Goal: Information Seeking & Learning: Learn about a topic

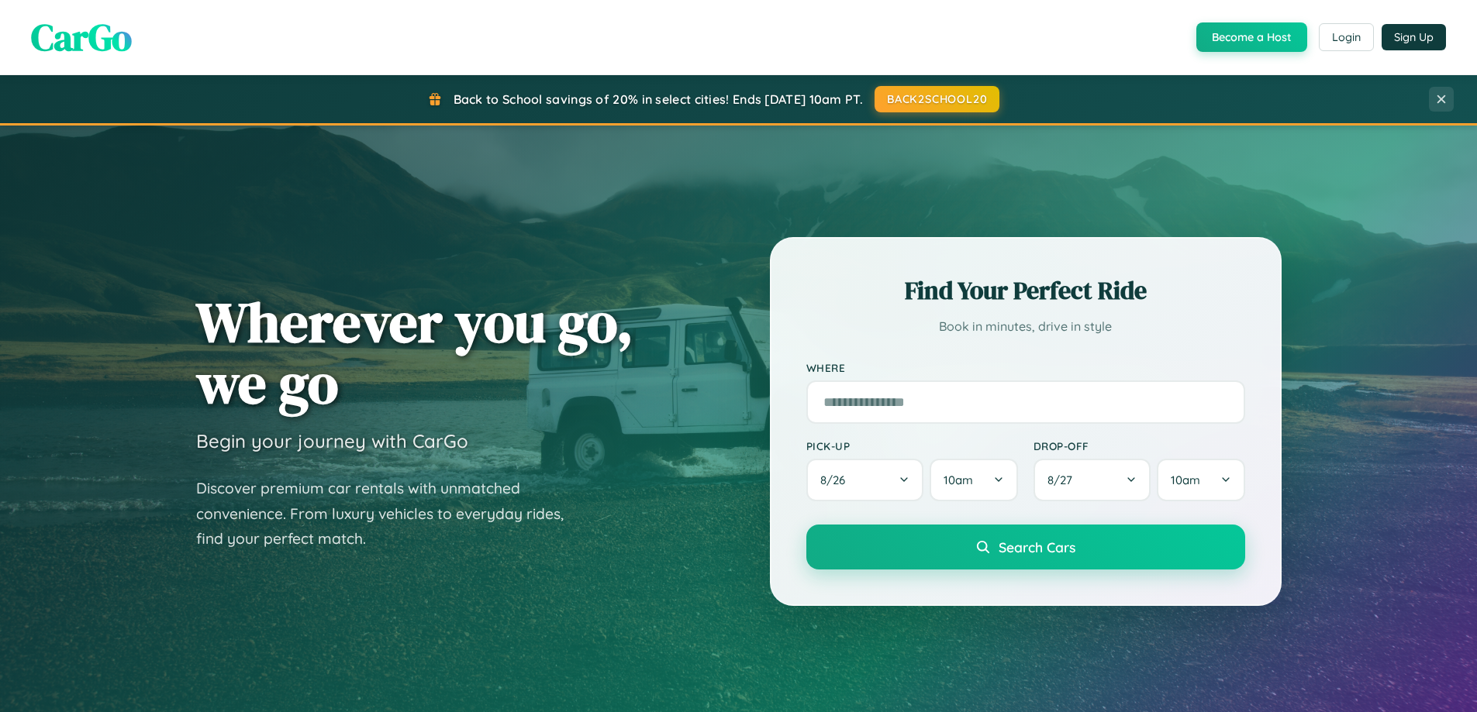
scroll to position [2983, 0]
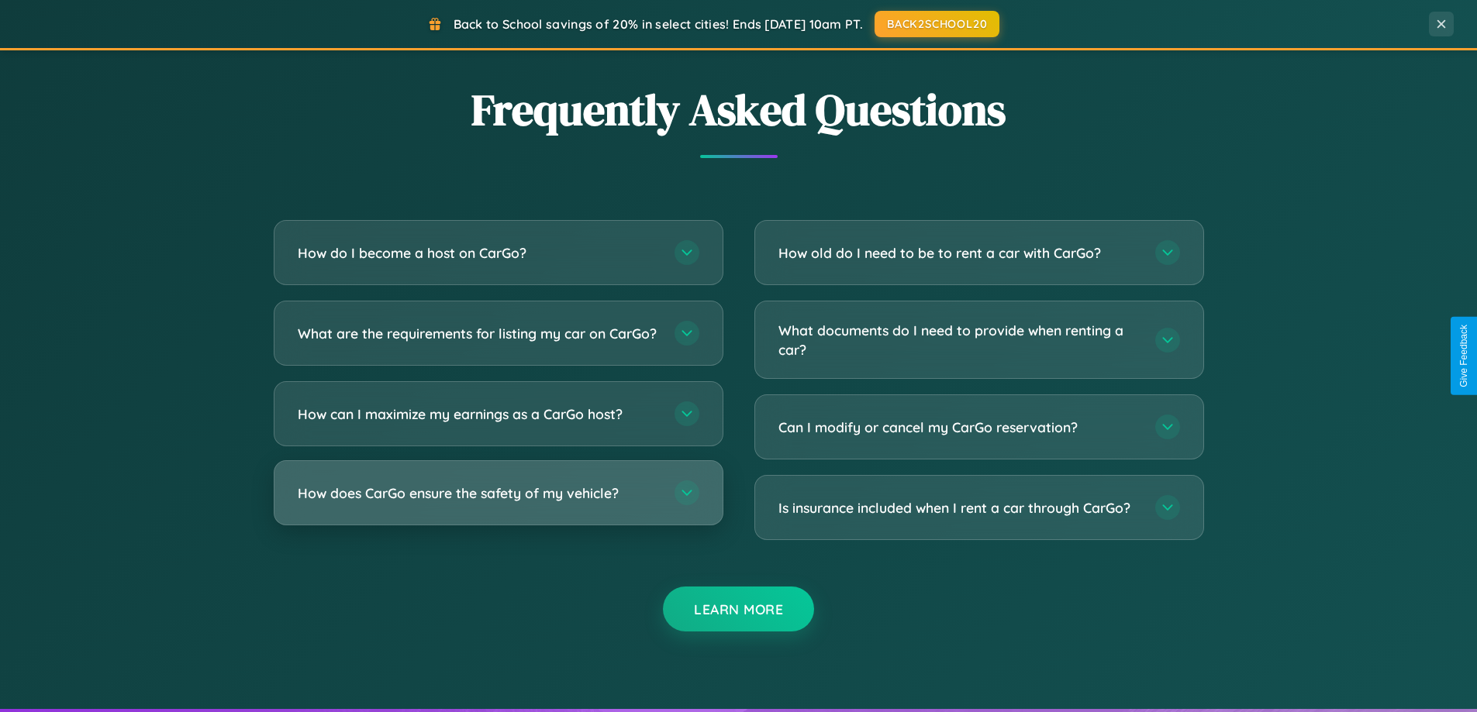
click at [498, 503] on h3 "How does CarGo ensure the safety of my vehicle?" at bounding box center [478, 493] width 361 height 19
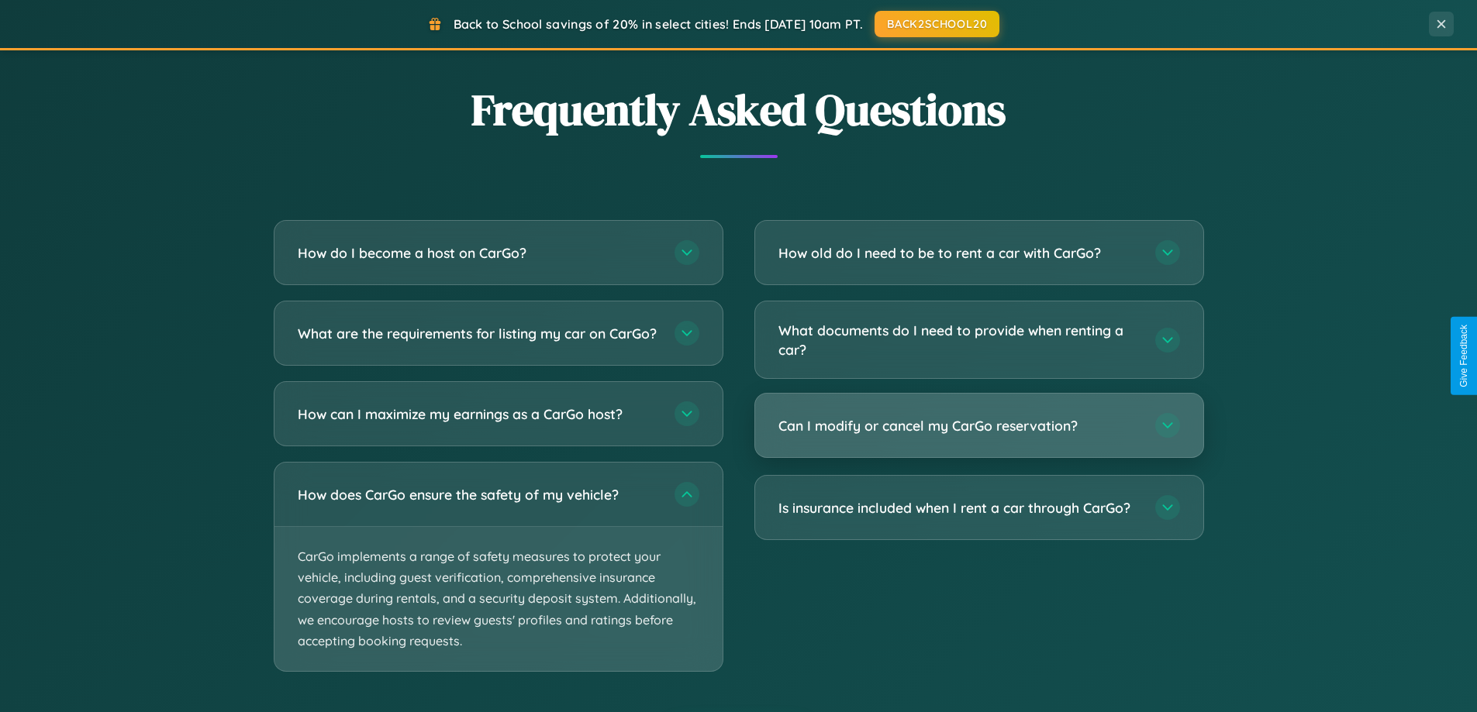
click at [978, 426] on h3 "Can I modify or cancel my CarGo reservation?" at bounding box center [958, 425] width 361 height 19
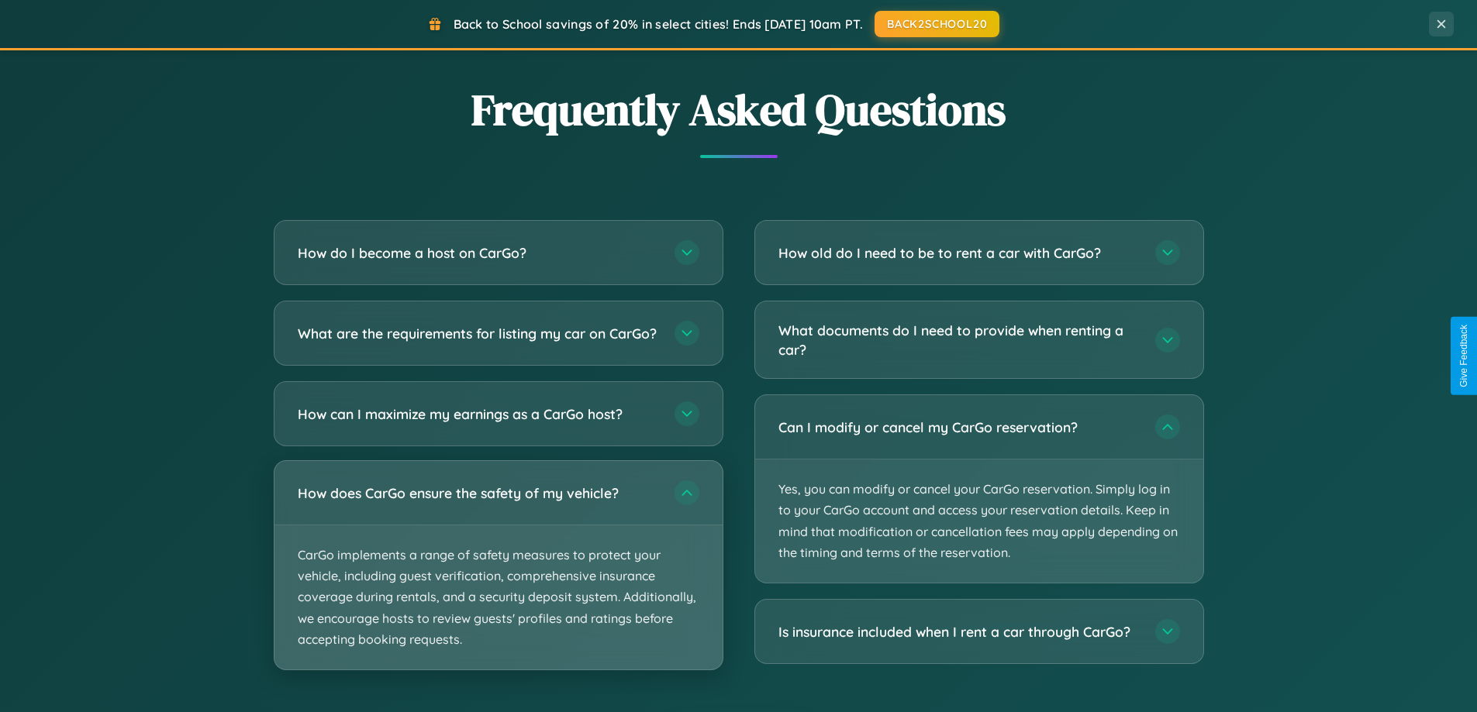
click at [498, 579] on p "CarGo implements a range of safety measures to protect your vehicle, including …" at bounding box center [498, 598] width 448 height 144
click at [498, 578] on p "CarGo implements a range of safety measures to protect your vehicle, including …" at bounding box center [498, 598] width 448 height 144
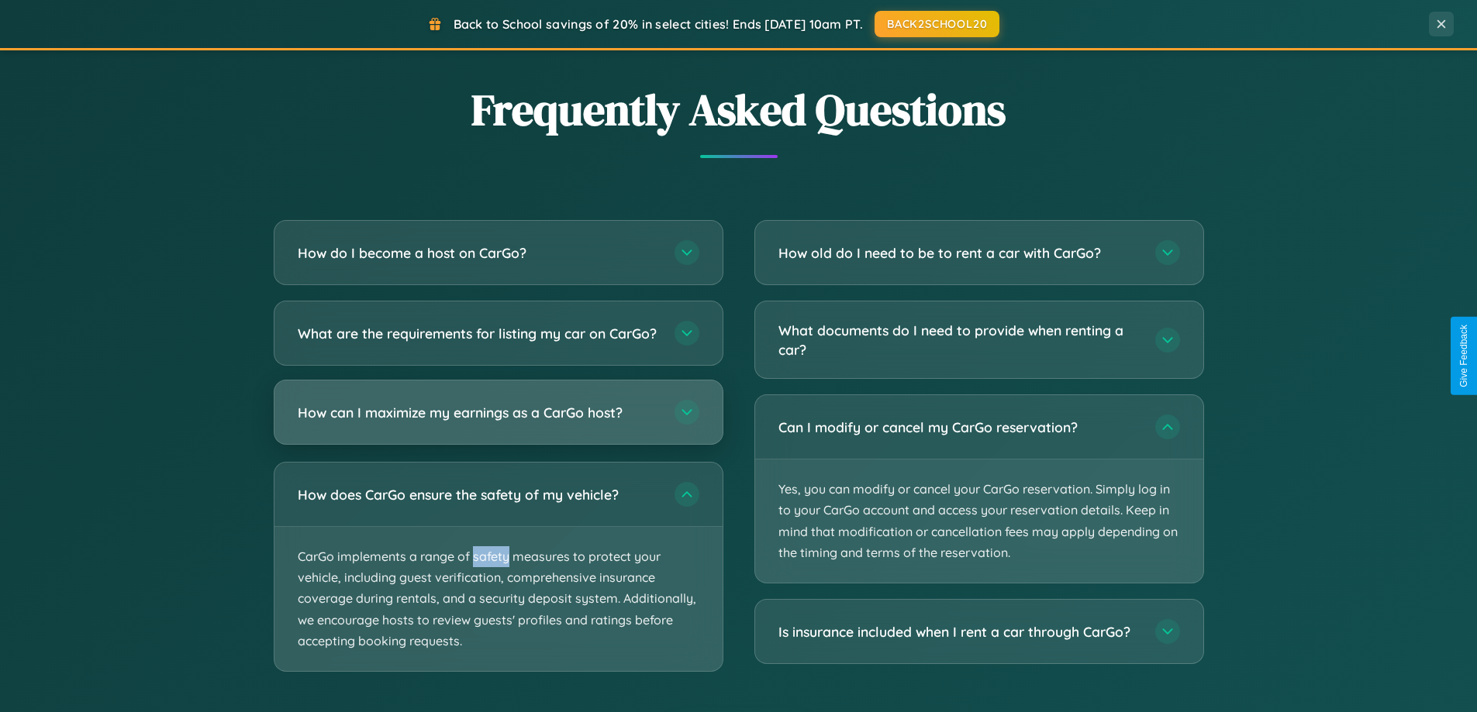
click at [498, 422] on h3 "How can I maximize my earnings as a CarGo host?" at bounding box center [478, 412] width 361 height 19
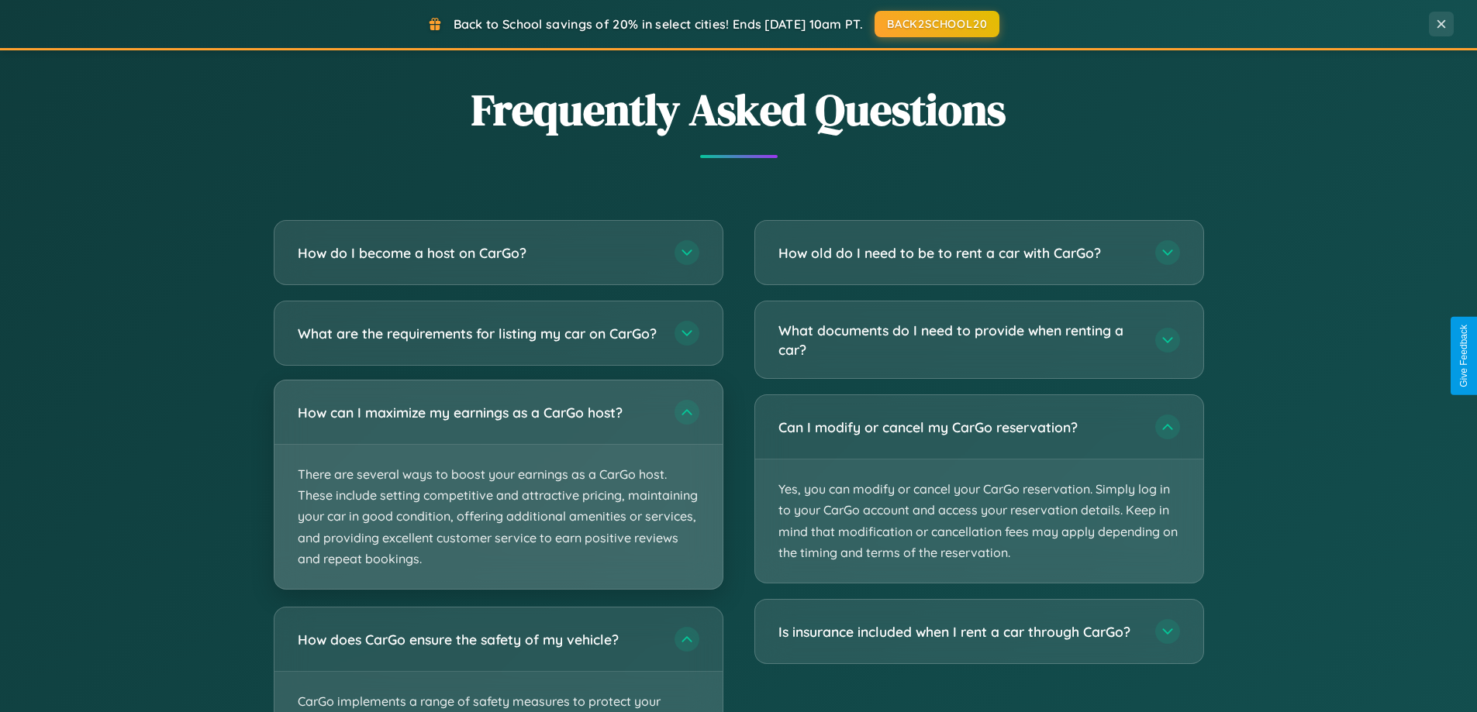
click at [498, 498] on p "There are several ways to boost your earnings as a CarGo host. These include se…" at bounding box center [498, 517] width 448 height 144
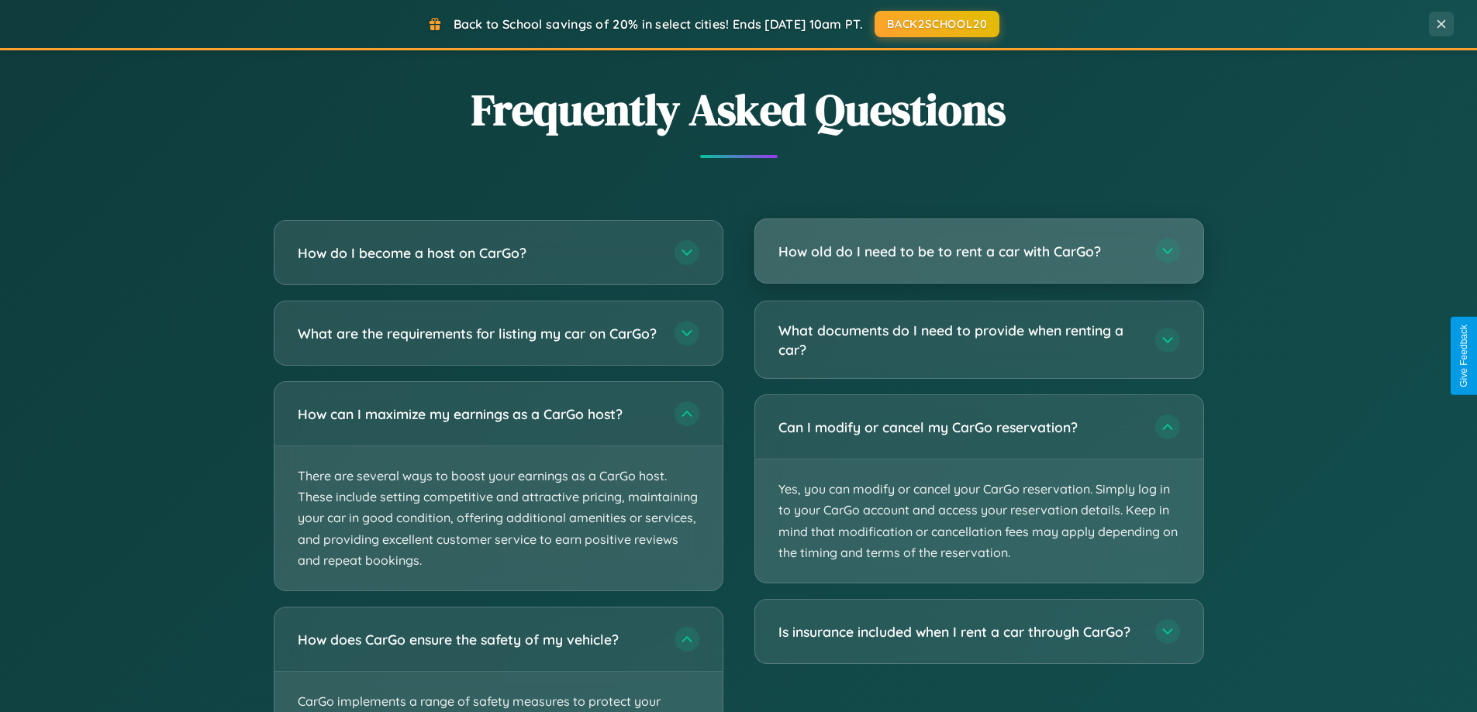
click at [978, 253] on h3 "How old do I need to be to rent a car with CarGo?" at bounding box center [958, 251] width 361 height 19
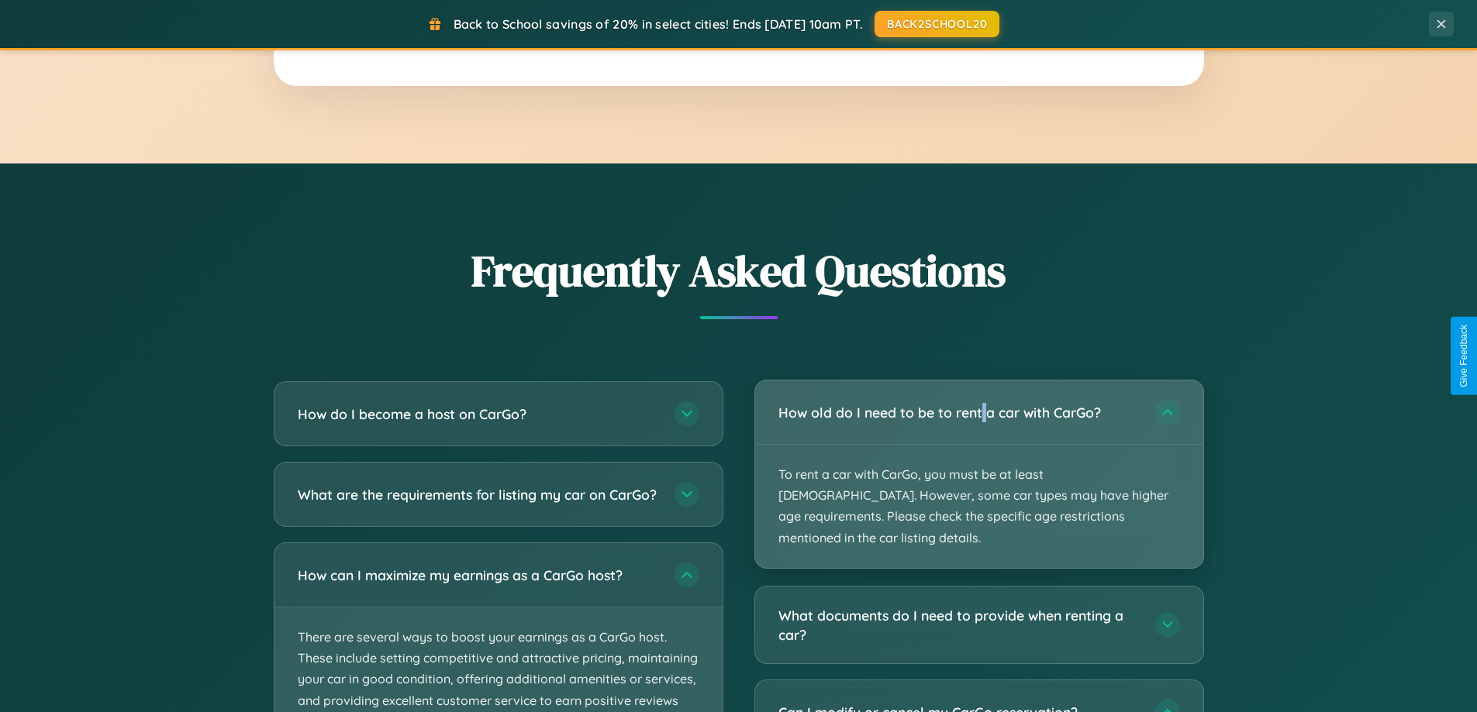
scroll to position [2491, 0]
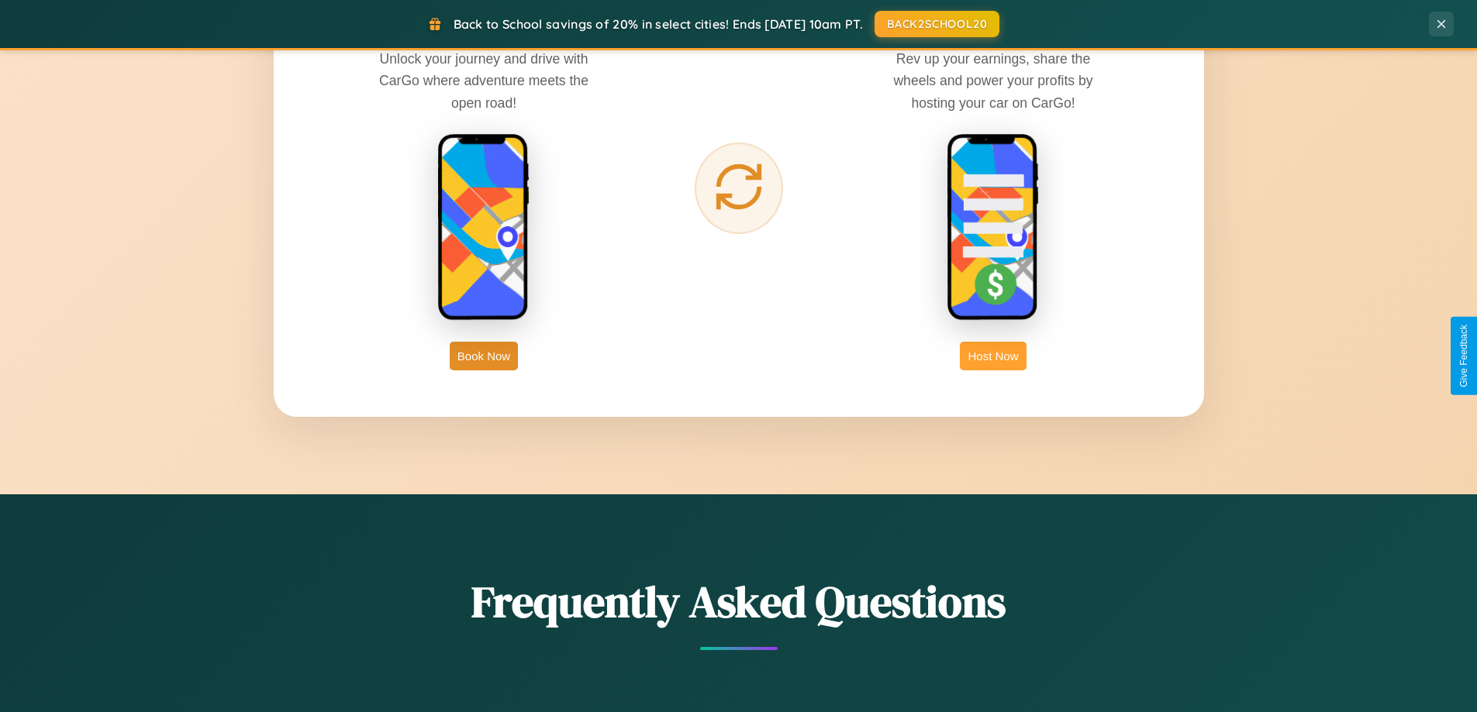
click at [993, 356] on button "Host Now" at bounding box center [993, 356] width 66 height 29
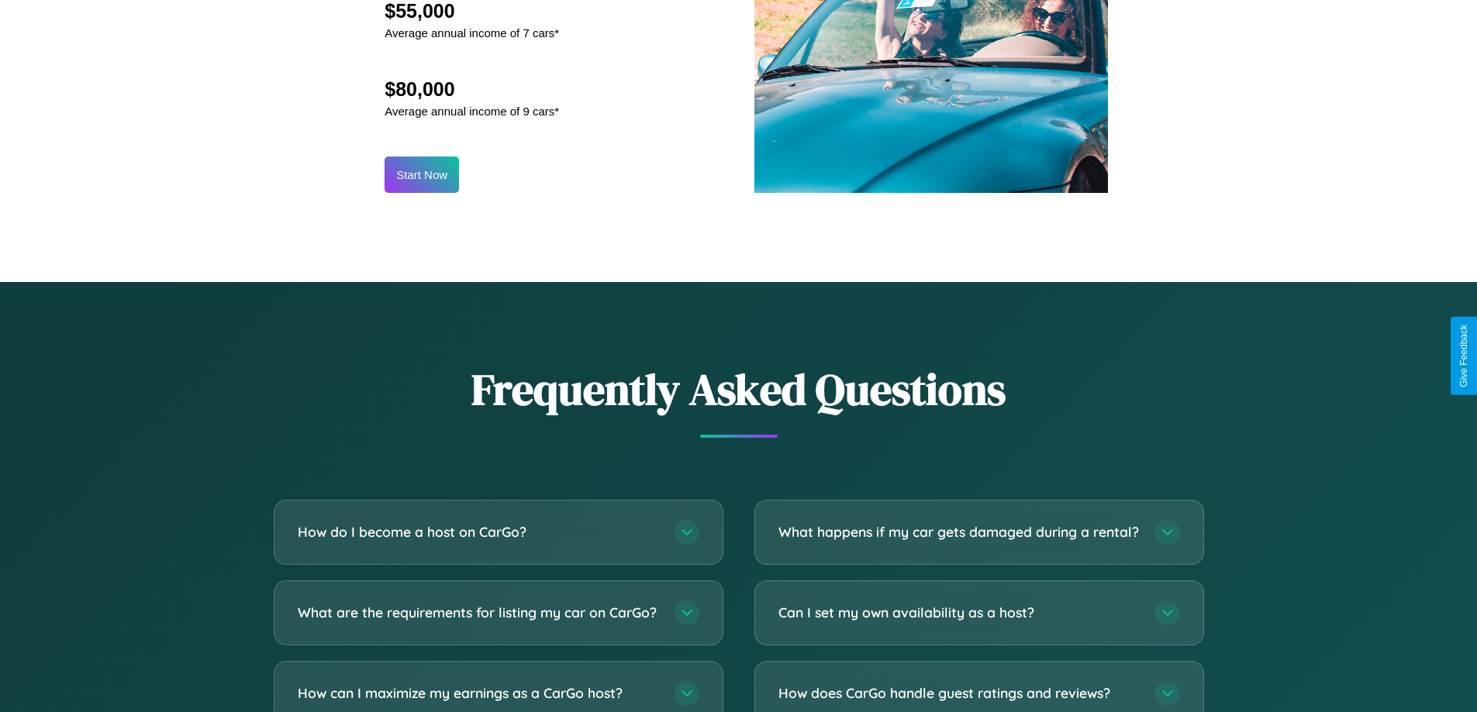
scroll to position [2095, 0]
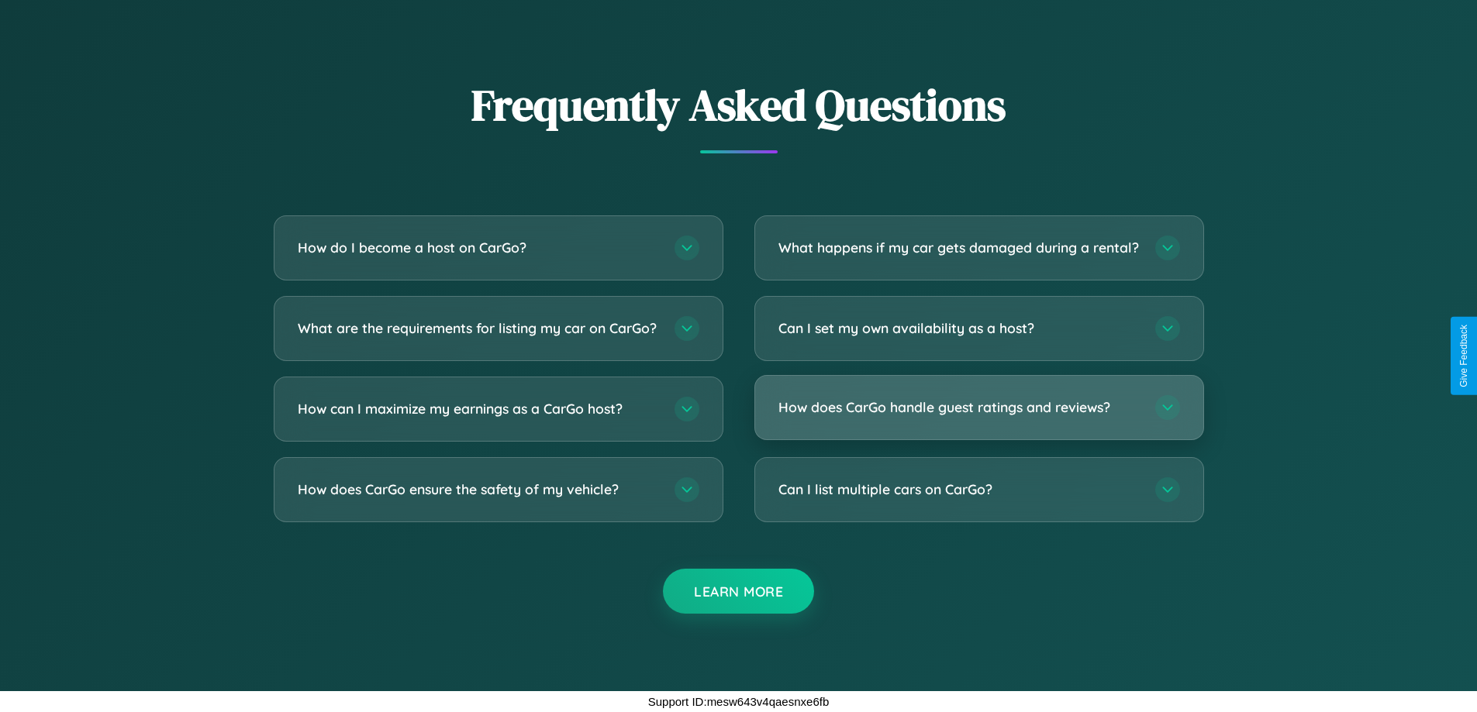
click at [978, 408] on h3 "How does CarGo handle guest ratings and reviews?" at bounding box center [958, 407] width 361 height 19
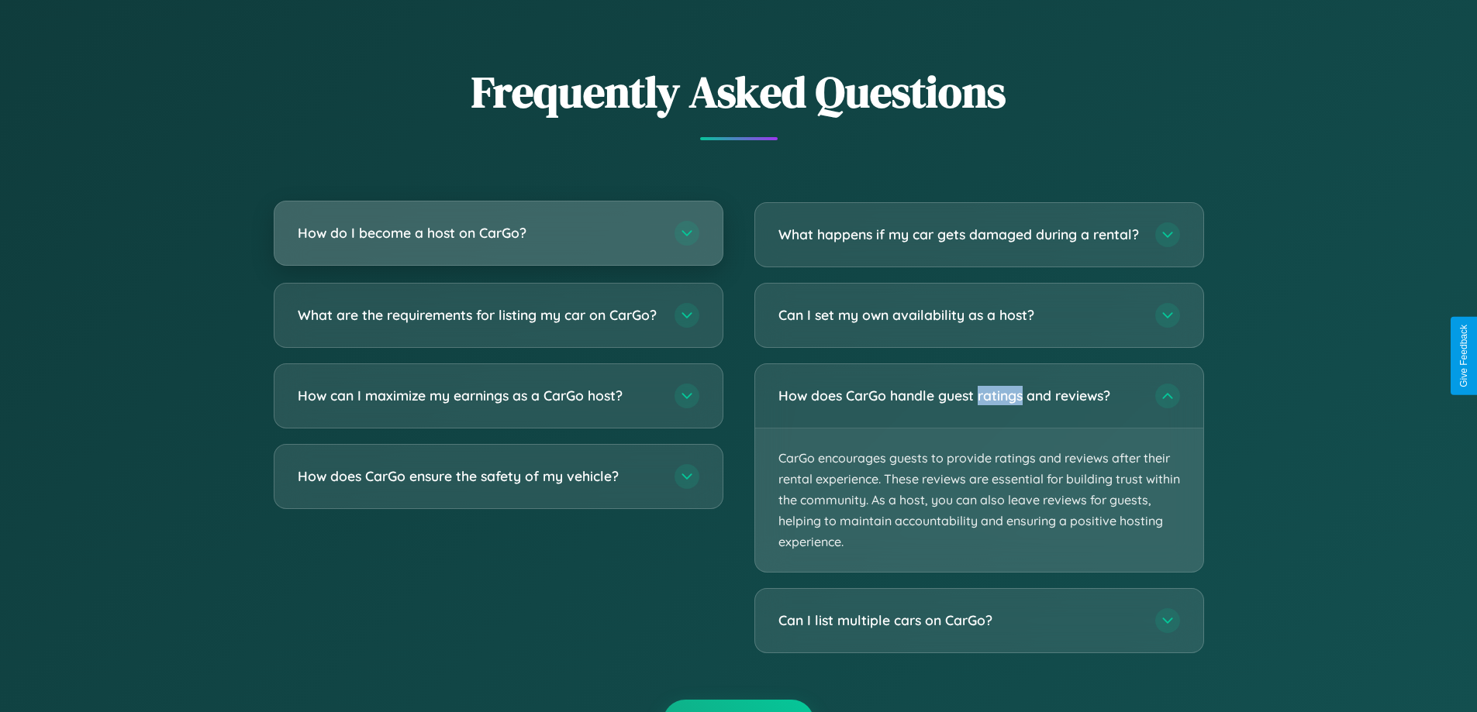
click at [498, 234] on h3 "How do I become a host on CarGo?" at bounding box center [478, 232] width 361 height 19
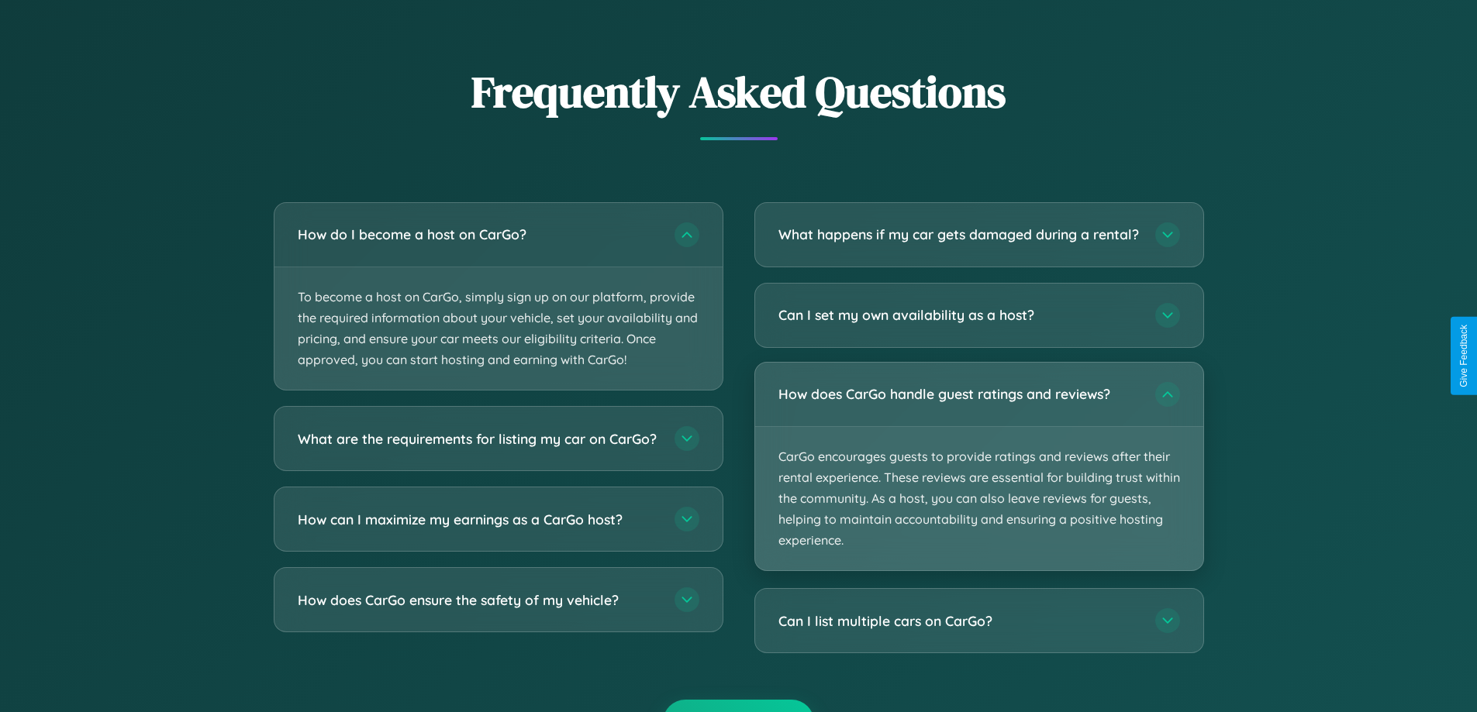
click at [978, 481] on p "CarGo encourages guests to provide ratings and reviews after their rental exper…" at bounding box center [979, 499] width 448 height 144
click at [978, 480] on p "CarGo encourages guests to provide ratings and reviews after their rental exper…" at bounding box center [979, 499] width 448 height 144
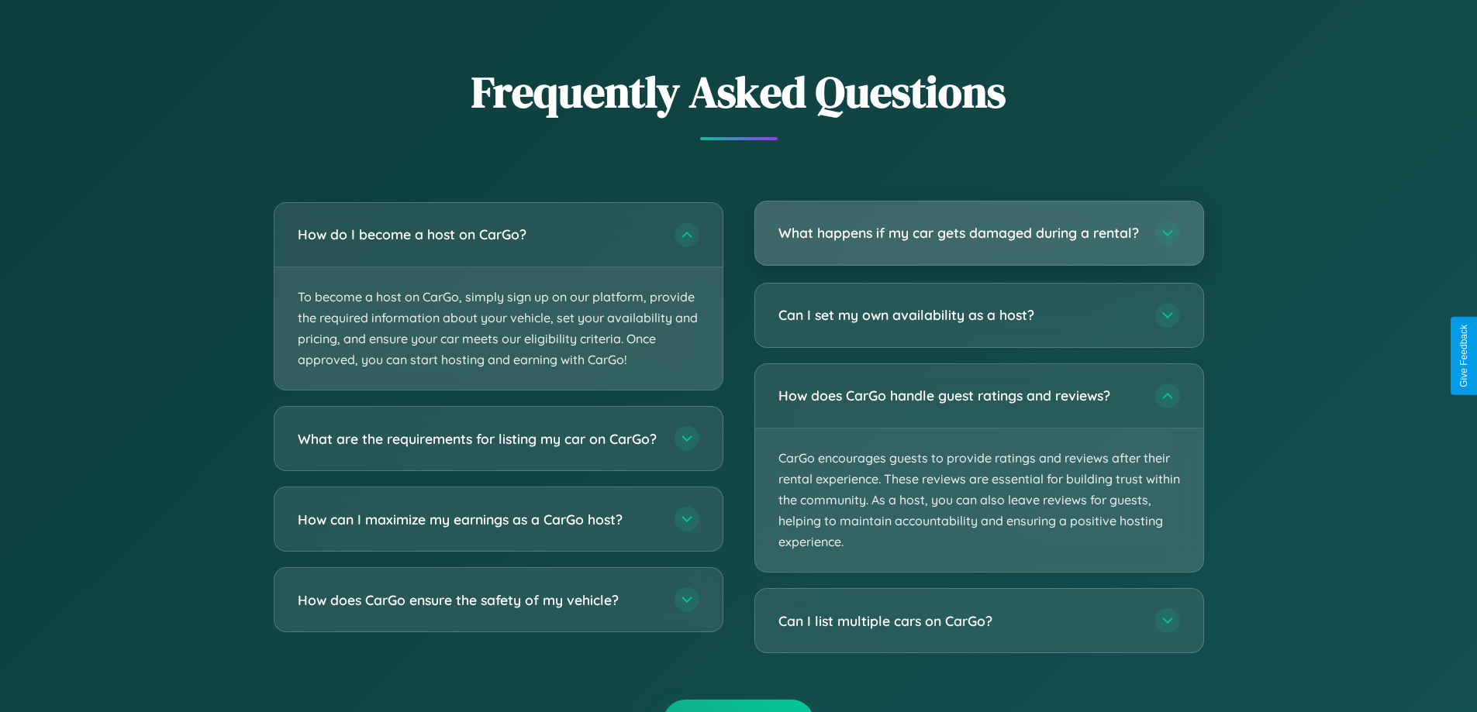
click at [978, 241] on h3 "What happens if my car gets damaged during a rental?" at bounding box center [958, 232] width 361 height 19
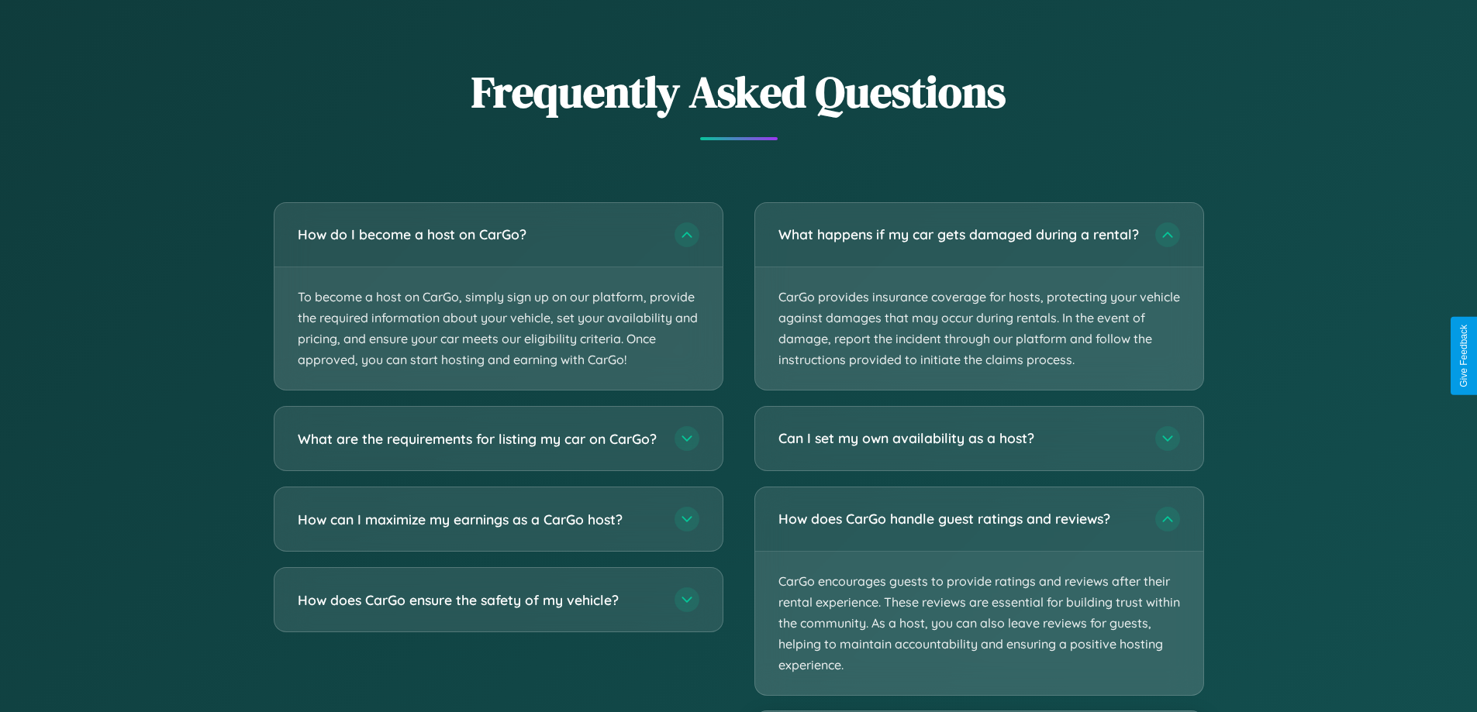
scroll to position [2174, 0]
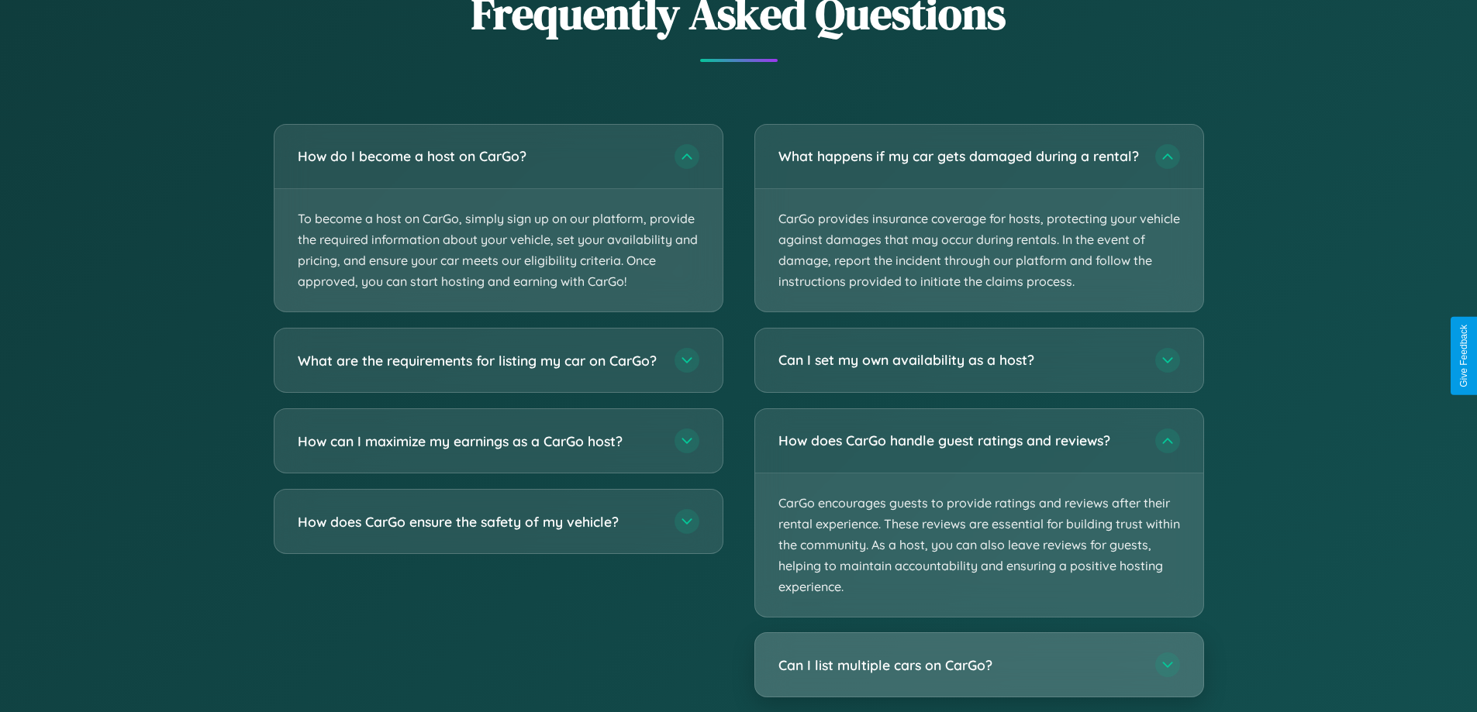
click at [978, 675] on h3 "Can I list multiple cars on CarGo?" at bounding box center [958, 665] width 361 height 19
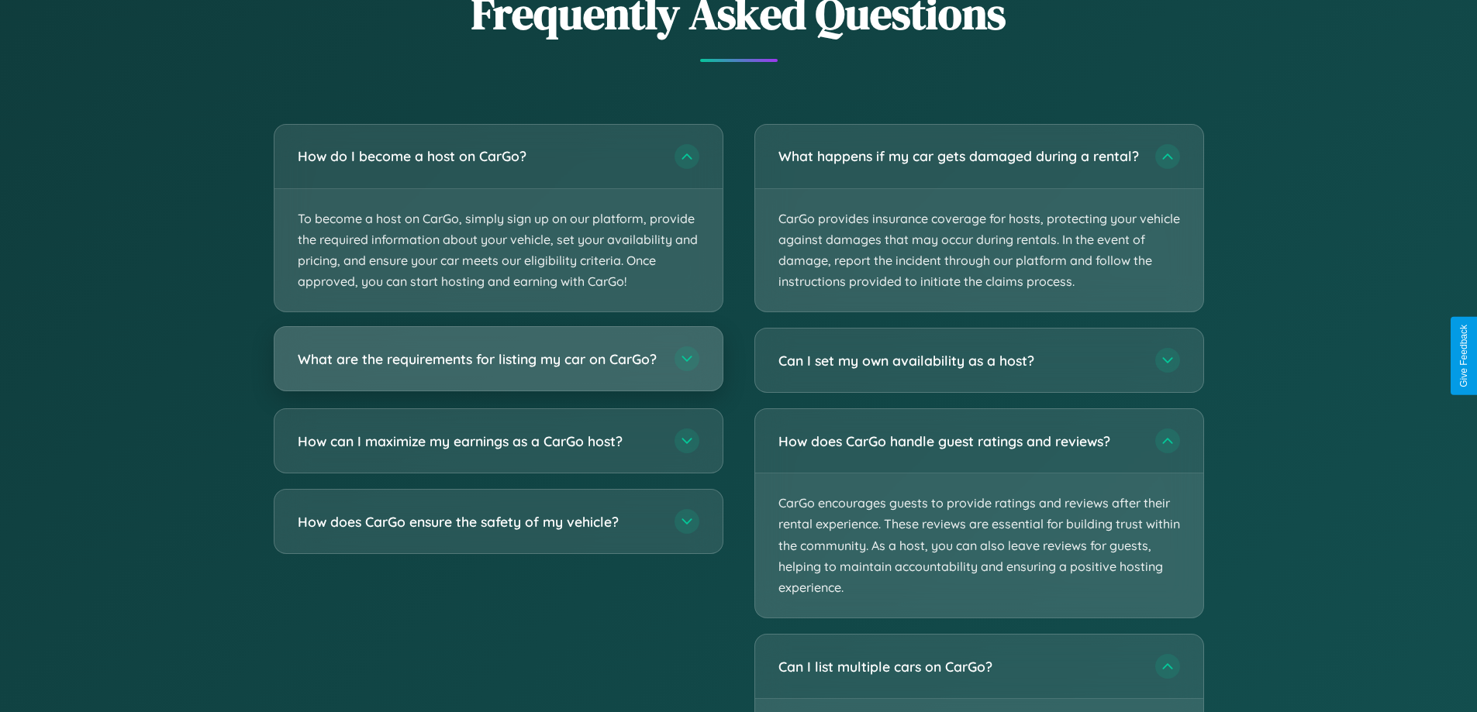
click at [498, 367] on h3 "What are the requirements for listing my car on CarGo?" at bounding box center [478, 359] width 361 height 19
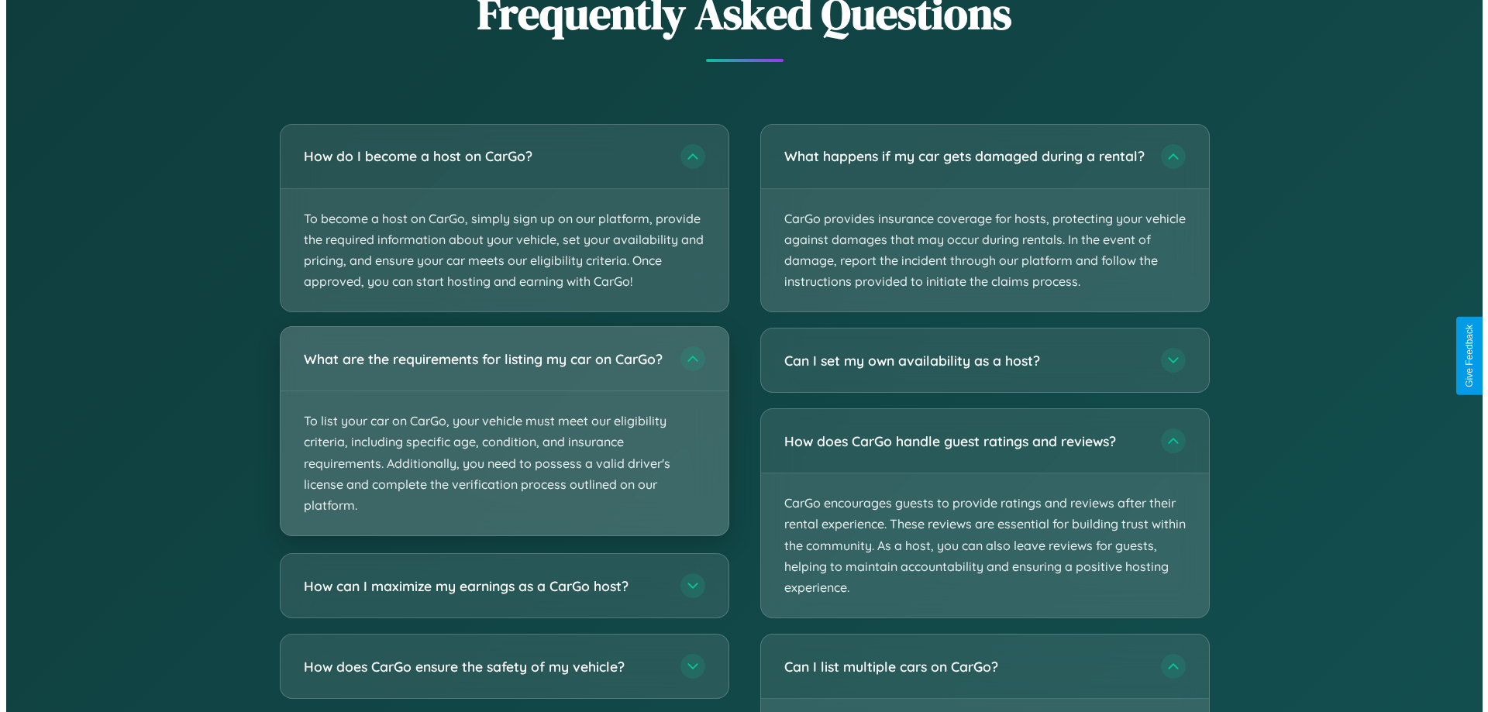
scroll to position [0, 0]
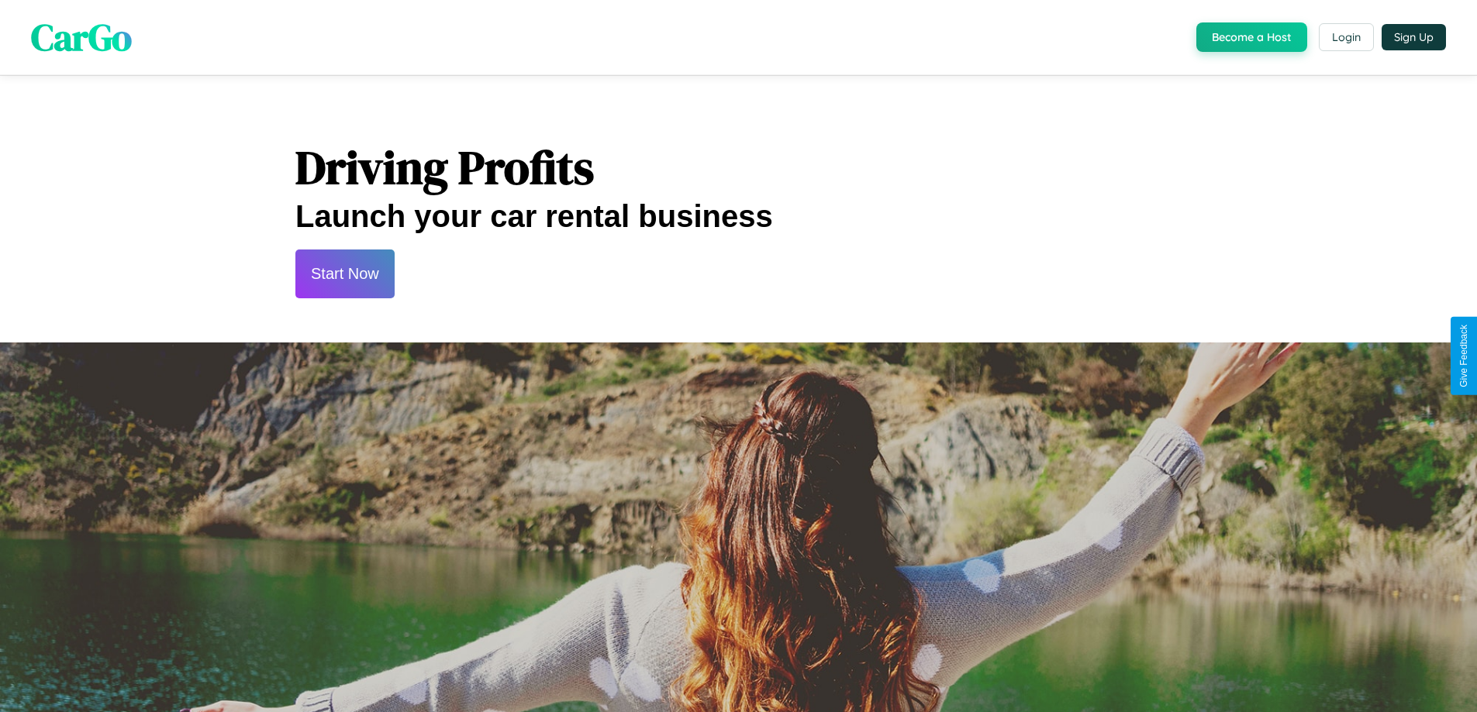
click at [344, 274] on button "Start Now" at bounding box center [344, 274] width 99 height 49
